Goal: Contribute content

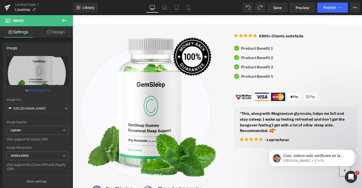
scroll to position [344, 0]
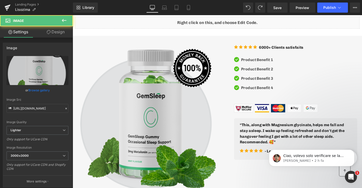
click at [171, 93] on img at bounding box center [151, 121] width 147 height 154
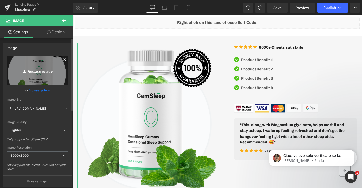
click at [50, 65] on link "Replace Image" at bounding box center [38, 70] width 62 height 29
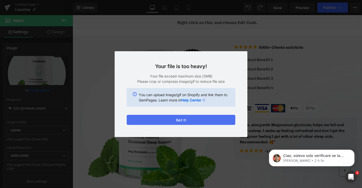
click at [187, 119] on button "Got it" at bounding box center [181, 120] width 109 height 10
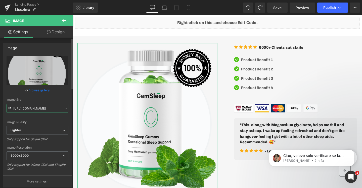
click at [39, 106] on input "[URL][DOMAIN_NAME]" at bounding box center [38, 108] width 62 height 9
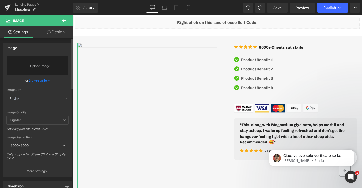
paste input "[URL][DOMAIN_NAME]"
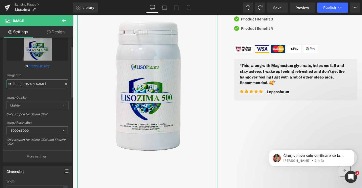
scroll to position [57, 0]
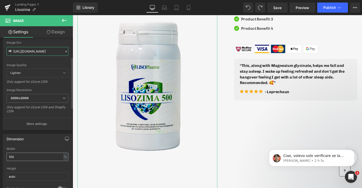
type input "[URL][DOMAIN_NAME]"
click at [32, 154] on input "100" at bounding box center [38, 156] width 62 height 8
type input "200"
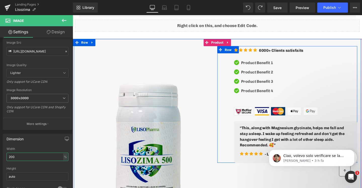
scroll to position [332, 0]
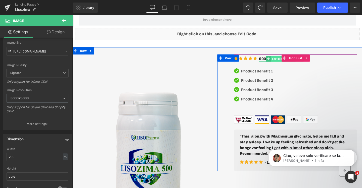
click at [287, 61] on span "Text Block" at bounding box center [289, 61] width 16 height 6
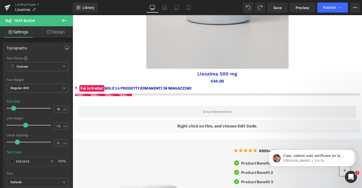
scroll to position [279, 0]
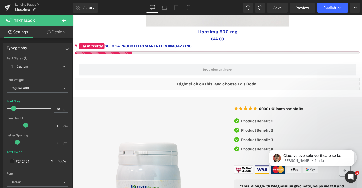
click at [63, 21] on icon at bounding box center [64, 20] width 6 height 6
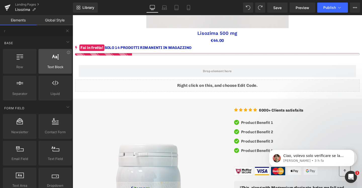
scroll to position [279, 0]
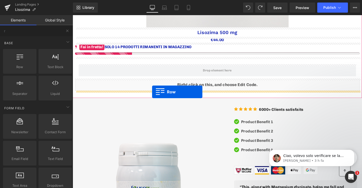
drag, startPoint x: 94, startPoint y: 77, endPoint x: 156, endPoint y: 96, distance: 65.3
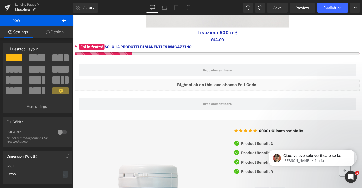
click at [63, 21] on icon at bounding box center [64, 20] width 6 height 6
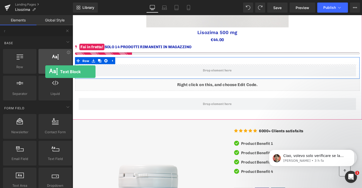
drag, startPoint x: 69, startPoint y: 62, endPoint x: 45, endPoint y: 58, distance: 24.5
click at [45, 58] on div at bounding box center [55, 58] width 30 height 11
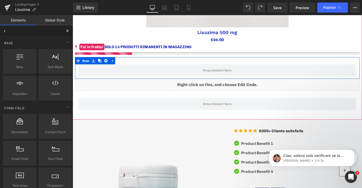
click at [46, 32] on input "r" at bounding box center [31, 30] width 62 height 11
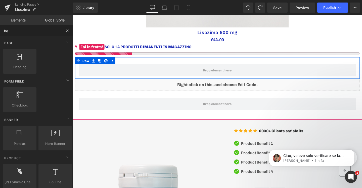
type input "hea"
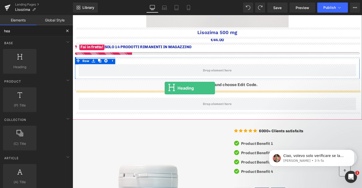
drag, startPoint x: 94, startPoint y: 78, endPoint x: 170, endPoint y: 92, distance: 76.8
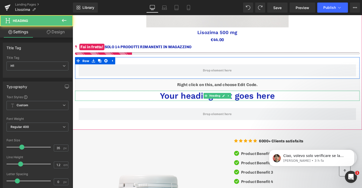
click at [187, 100] on h1 "Your heading text goes here" at bounding box center [225, 99] width 300 height 11
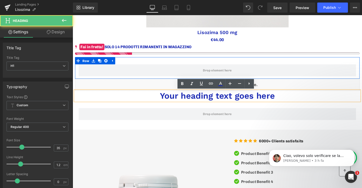
drag, startPoint x: 286, startPoint y: 99, endPoint x: 242, endPoint y: 98, distance: 44.1
click at [242, 98] on h1 "Your heading text goes here" at bounding box center [225, 99] width 300 height 11
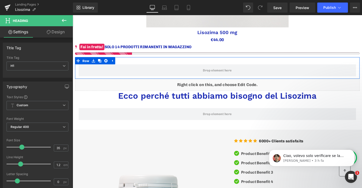
click at [61, 20] on button at bounding box center [64, 20] width 18 height 11
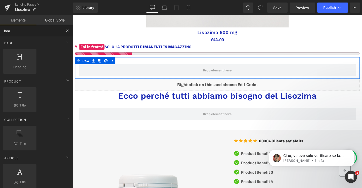
click at [34, 32] on input "hea" at bounding box center [31, 30] width 62 height 11
type input "h"
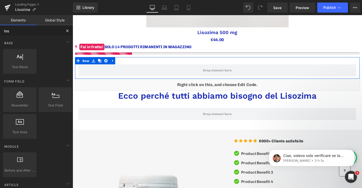
type input "test"
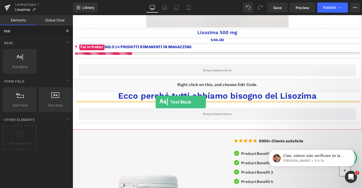
drag, startPoint x: 98, startPoint y: 75, endPoint x: 160, endPoint y: 106, distance: 69.5
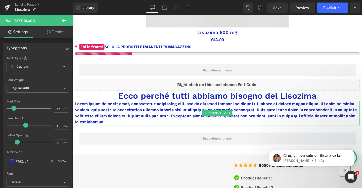
click at [286, 111] on p "Lorem ipsum dolor sit amet, consectetur adipiscing elit, sed do eiusmod tempor …" at bounding box center [225, 118] width 300 height 26
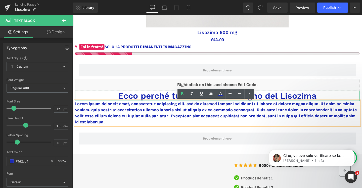
click at [172, 100] on h1 "Ecco perché tutti abbiamo bisogno del Lisozima" at bounding box center [225, 99] width 300 height 11
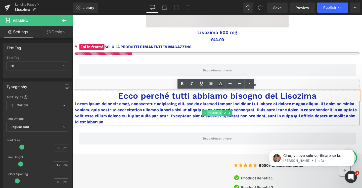
click at [223, 117] on span "Text Block" at bounding box center [222, 118] width 16 height 6
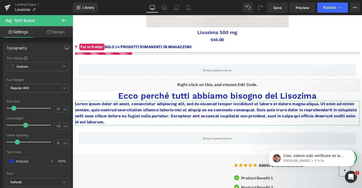
click at [53, 33] on link "Design" at bounding box center [56, 31] width 36 height 11
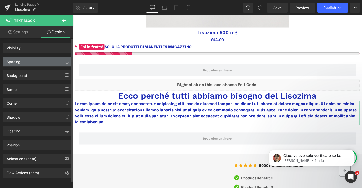
click at [39, 62] on div "Spacing" at bounding box center [37, 62] width 69 height 10
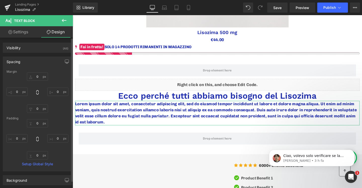
type input "0"
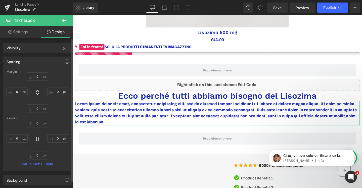
type input "0"
click at [38, 78] on input "0" at bounding box center [37, 76] width 21 height 8
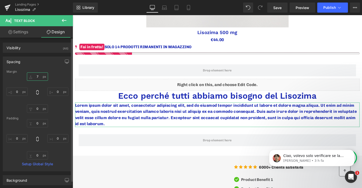
type input "6"
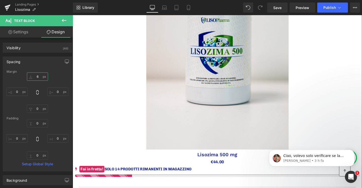
scroll to position [211, 0]
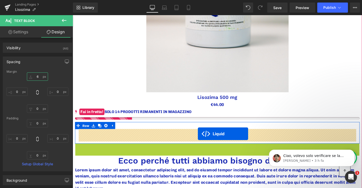
drag, startPoint x: 213, startPoint y: 154, endPoint x: 205, endPoint y: 139, distance: 17.1
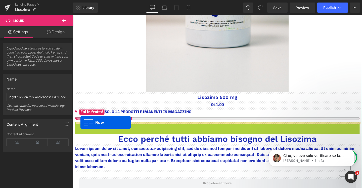
drag, startPoint x: 79, startPoint y: 131, endPoint x: 81, endPoint y: 128, distance: 3.8
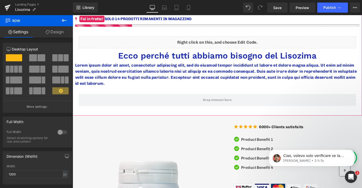
scroll to position [307, 0]
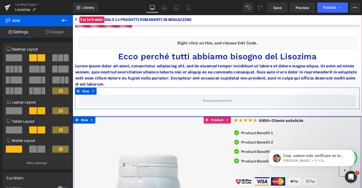
drag, startPoint x: 213, startPoint y: 125, endPoint x: 214, endPoint y: 118, distance: 7.3
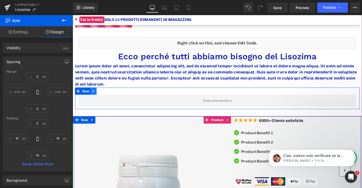
click at [94, 96] on icon at bounding box center [95, 95] width 4 height 4
click at [109, 94] on link at bounding box center [107, 95] width 7 height 8
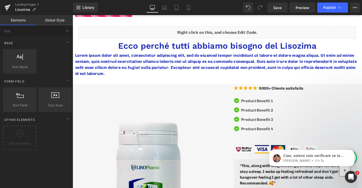
scroll to position [283, 0]
